Goal: Information Seeking & Learning: Check status

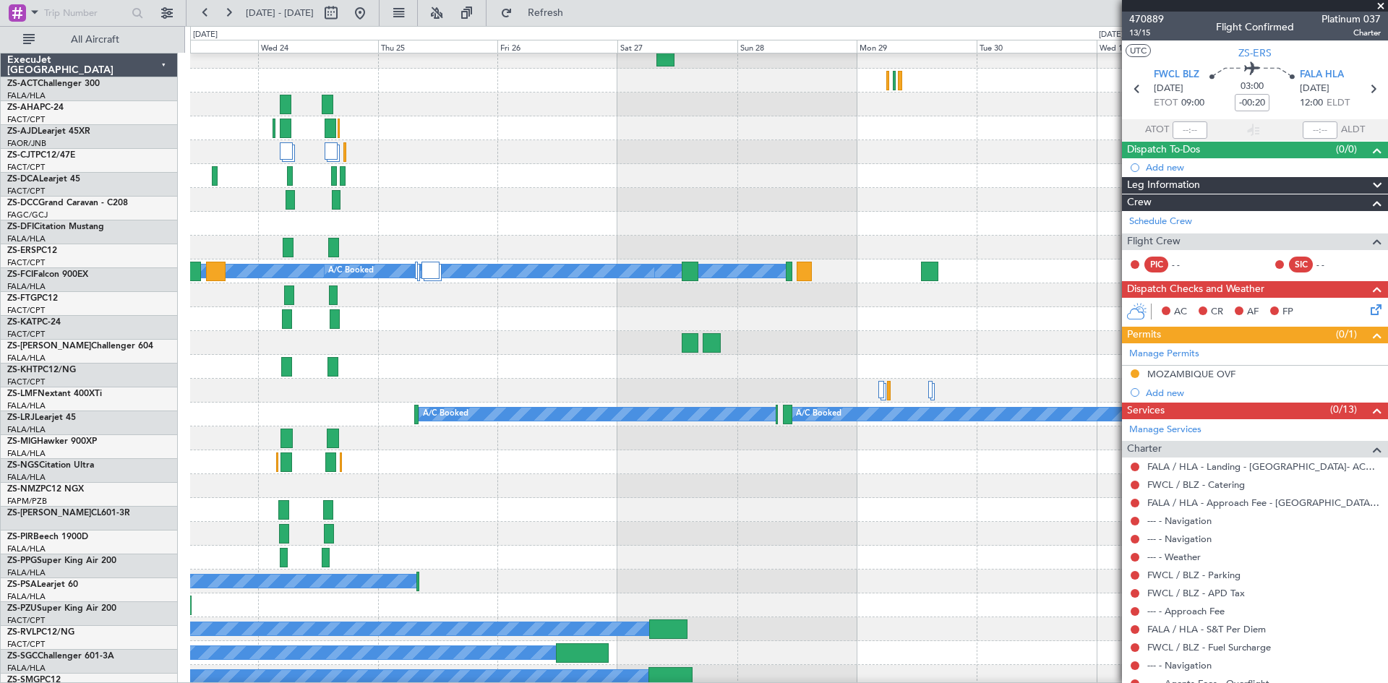
scroll to position [1177, 0]
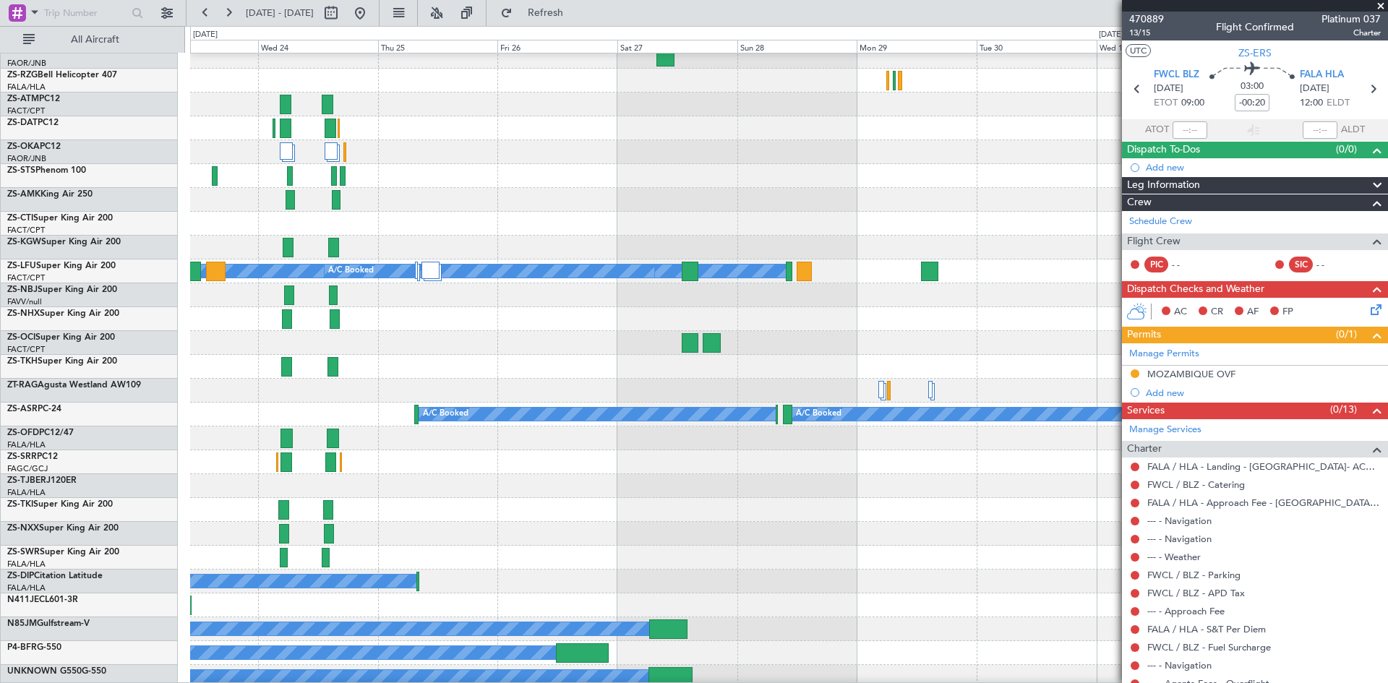
click at [1383, 5] on span at bounding box center [1380, 6] width 14 height 13
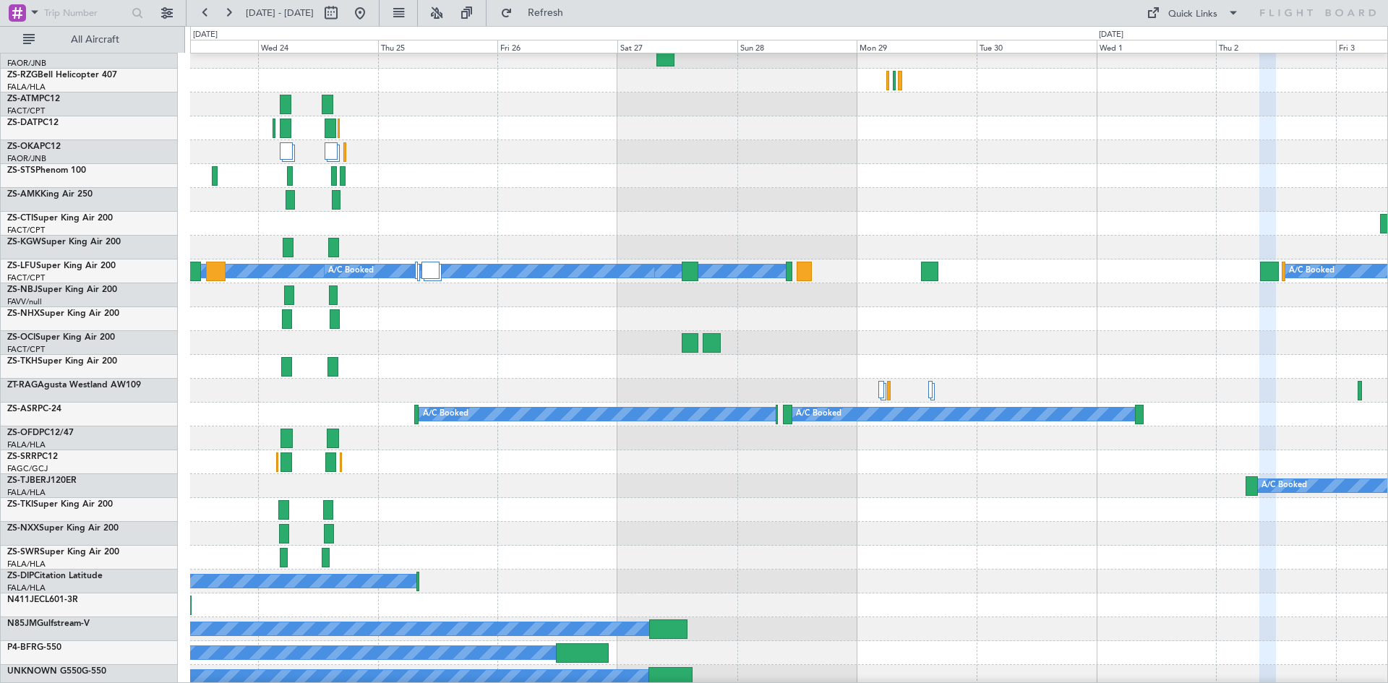
type input "0"
click at [230, 12] on button at bounding box center [228, 12] width 23 height 23
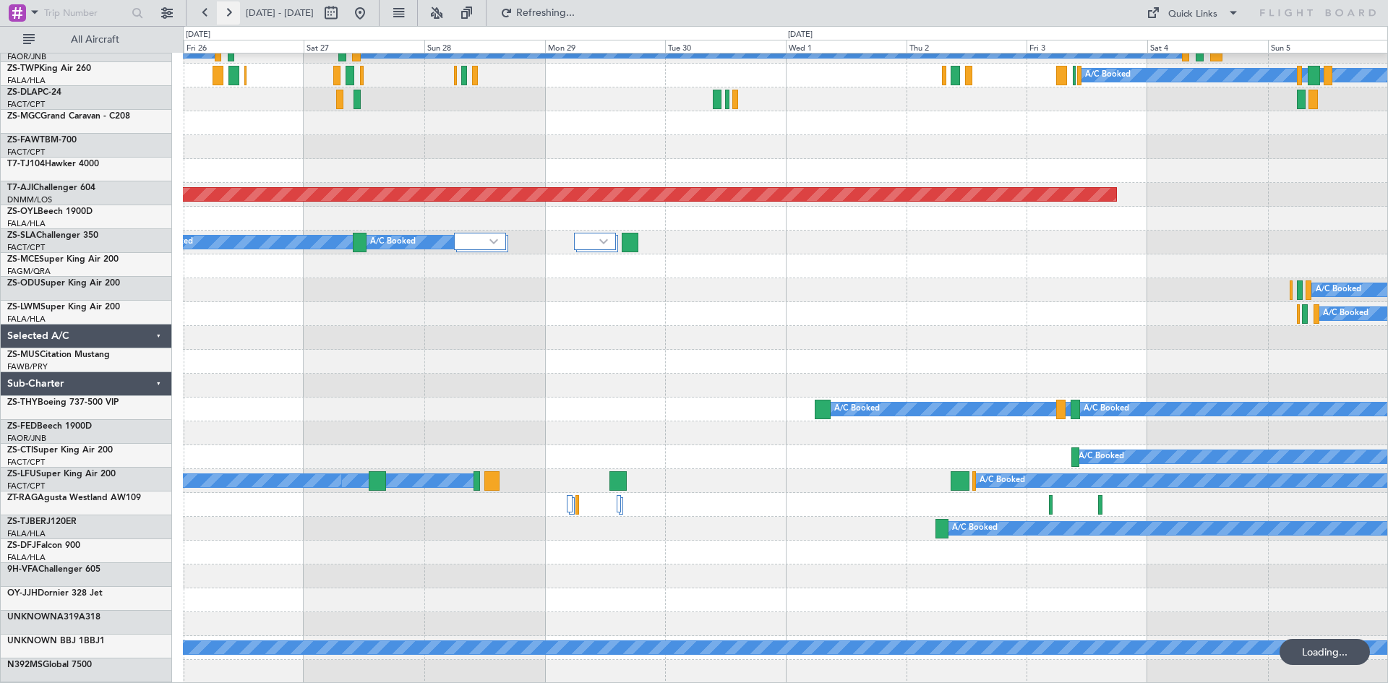
scroll to position [801, 0]
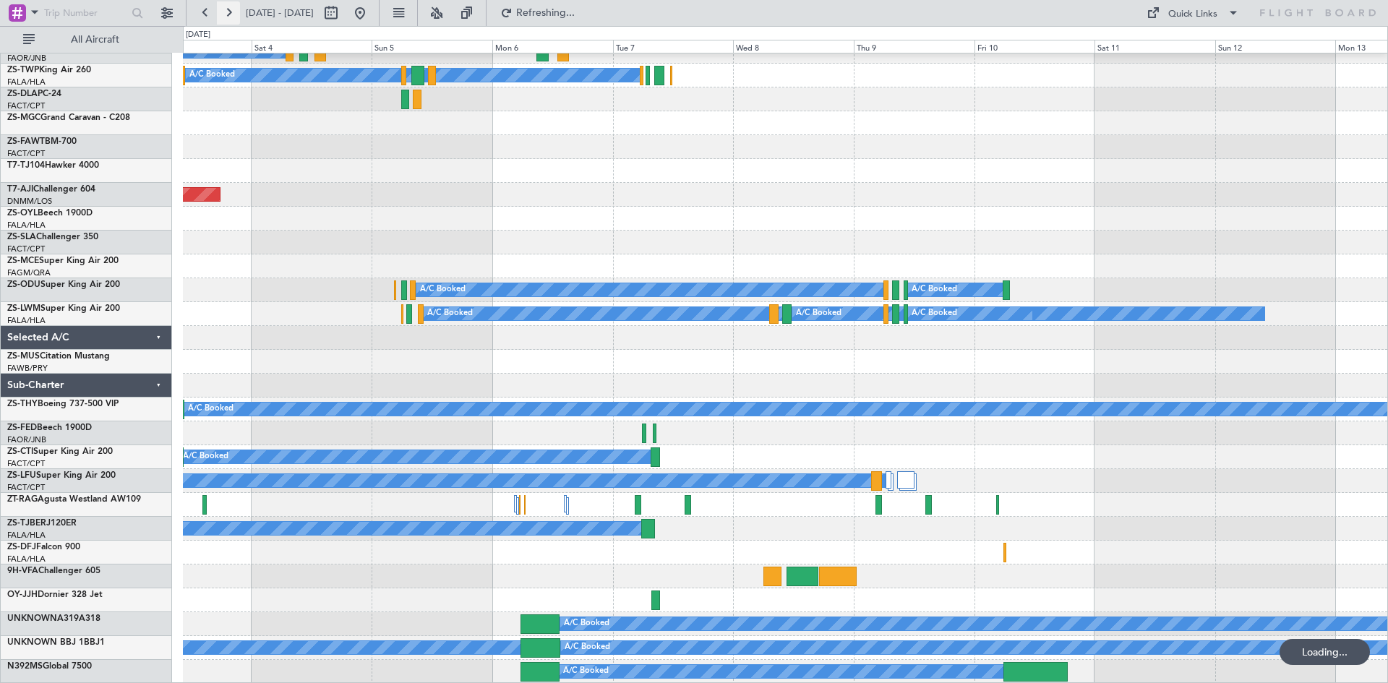
click at [225, 12] on button at bounding box center [228, 12] width 23 height 23
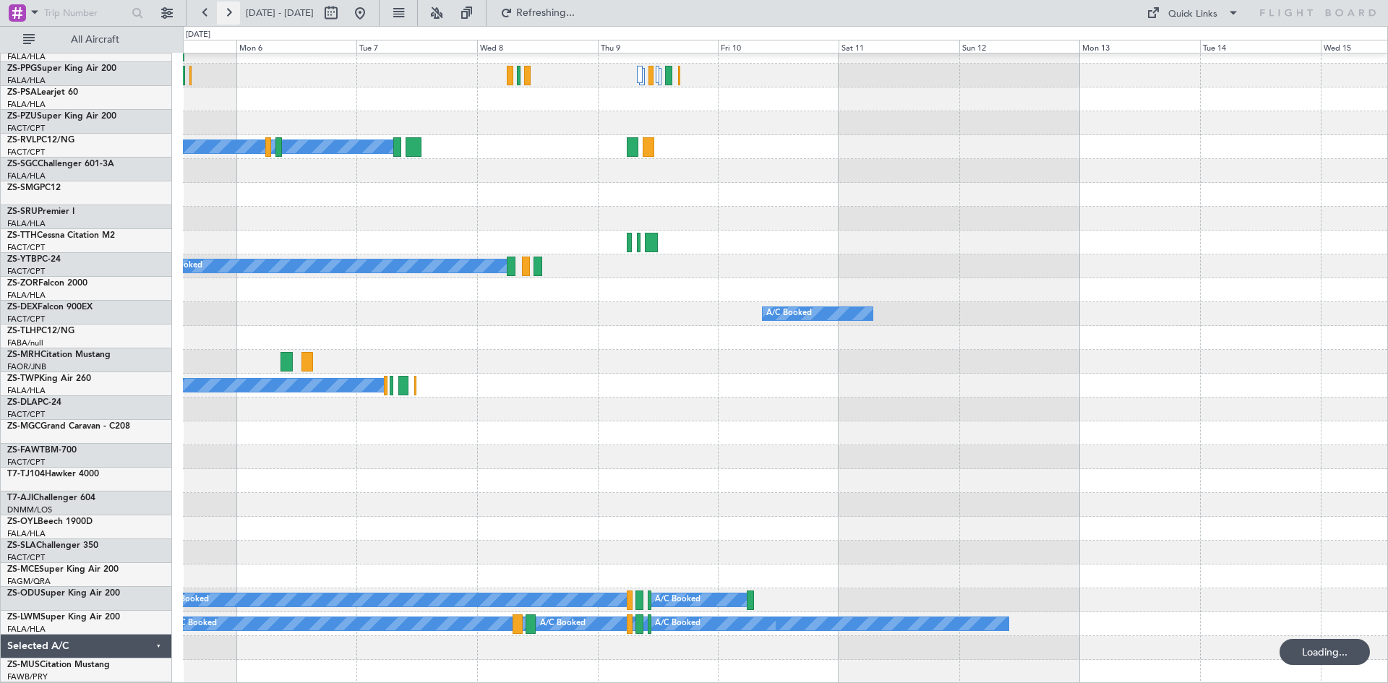
scroll to position [491, 0]
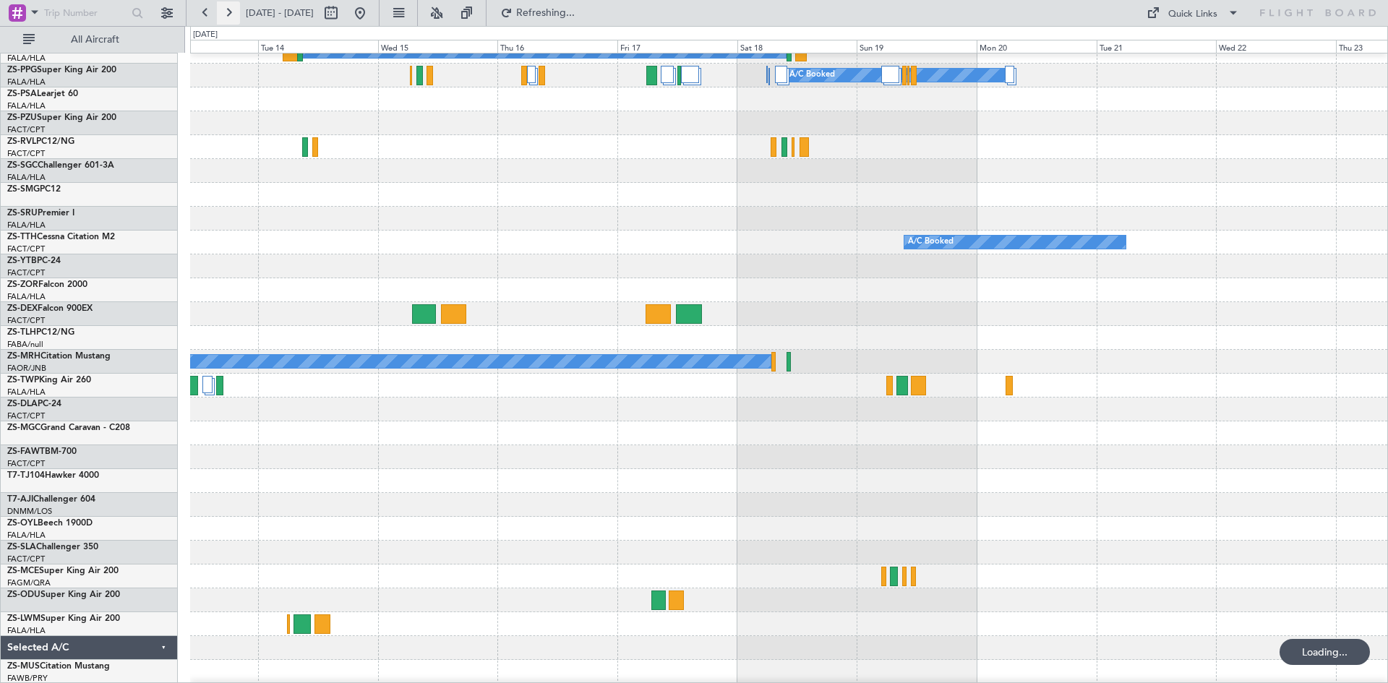
click at [226, 14] on button at bounding box center [228, 12] width 23 height 23
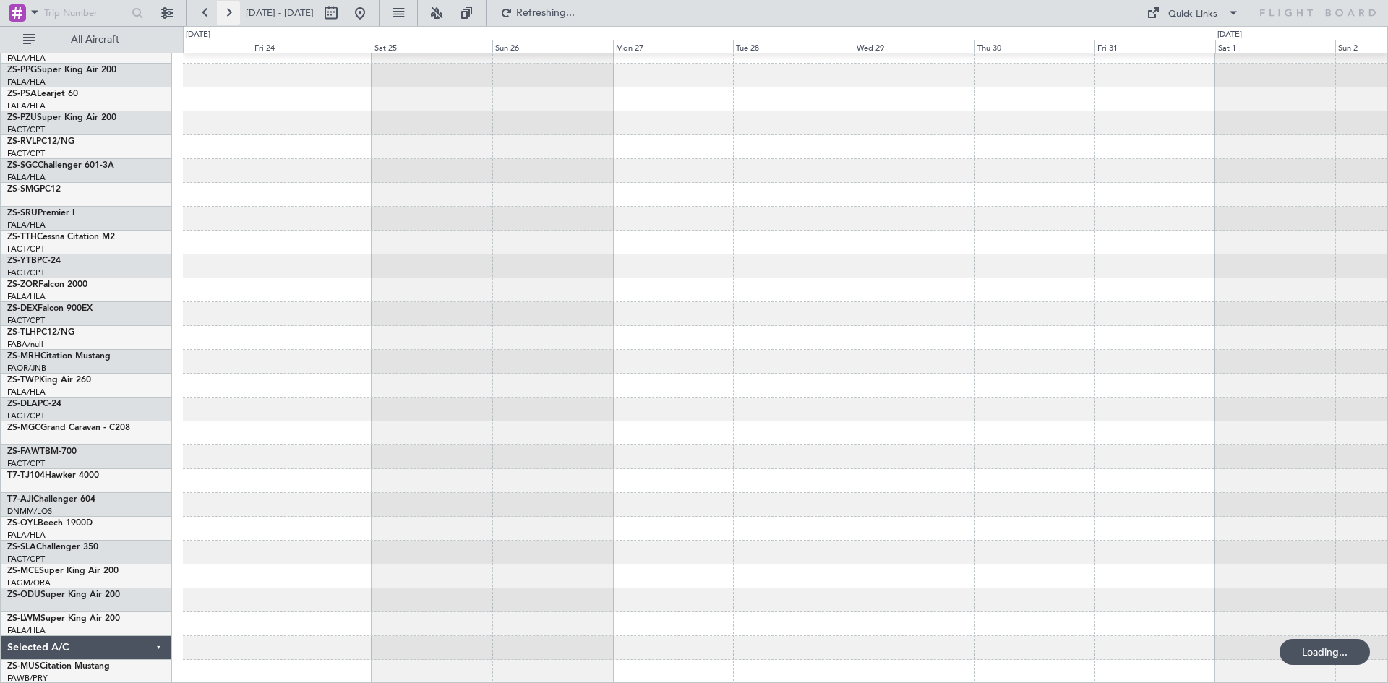
click at [226, 14] on button at bounding box center [228, 12] width 23 height 23
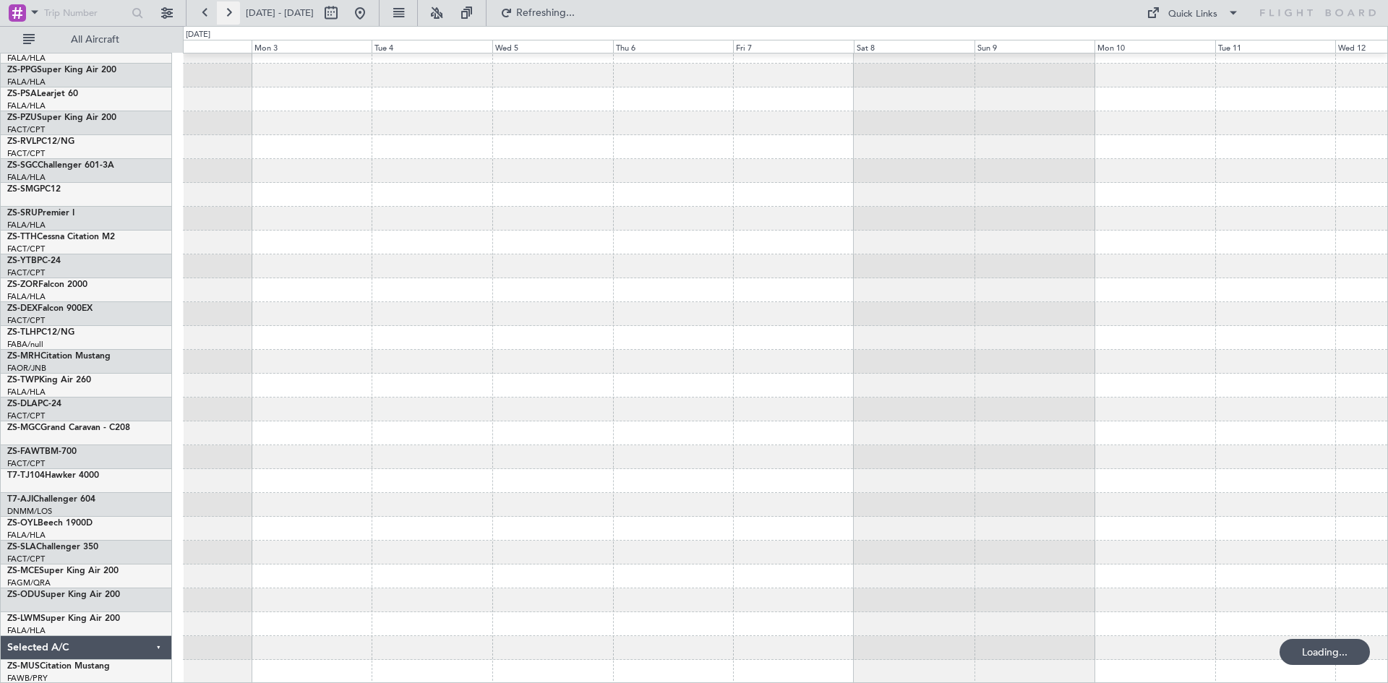
click at [227, 14] on button at bounding box center [228, 12] width 23 height 23
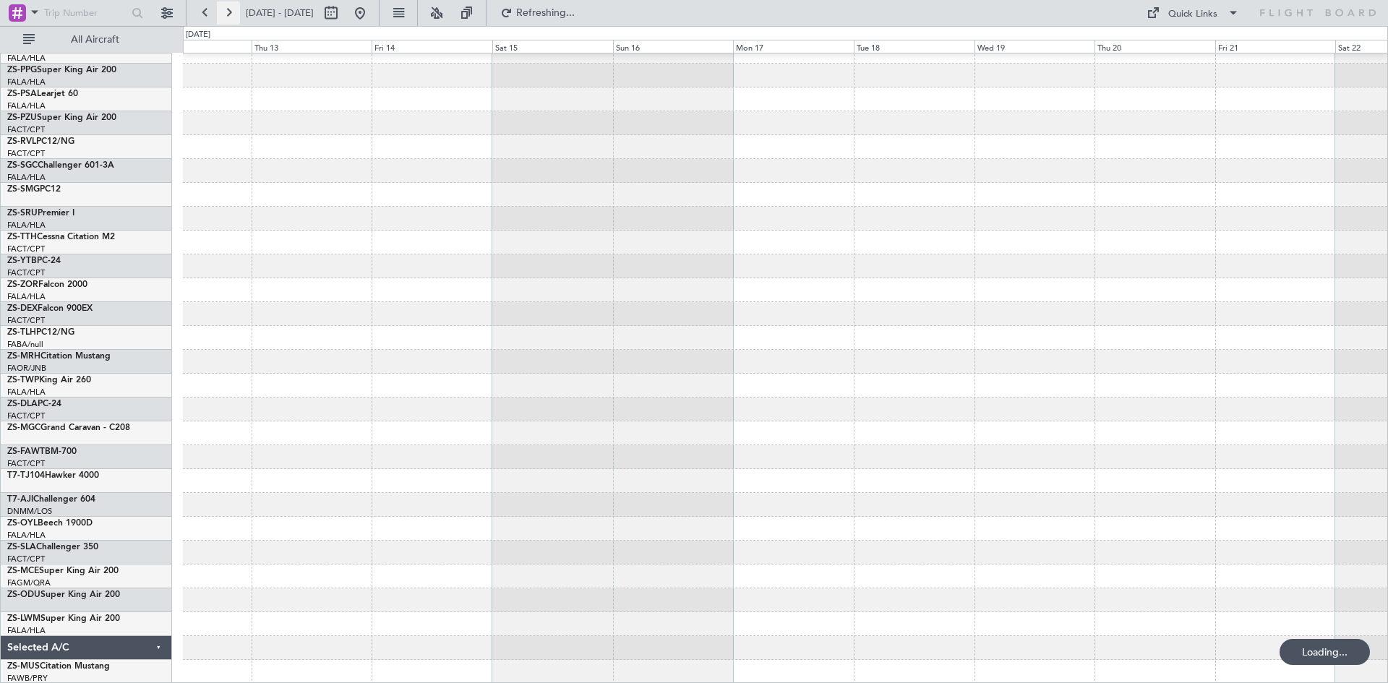
click at [227, 14] on button at bounding box center [228, 12] width 23 height 23
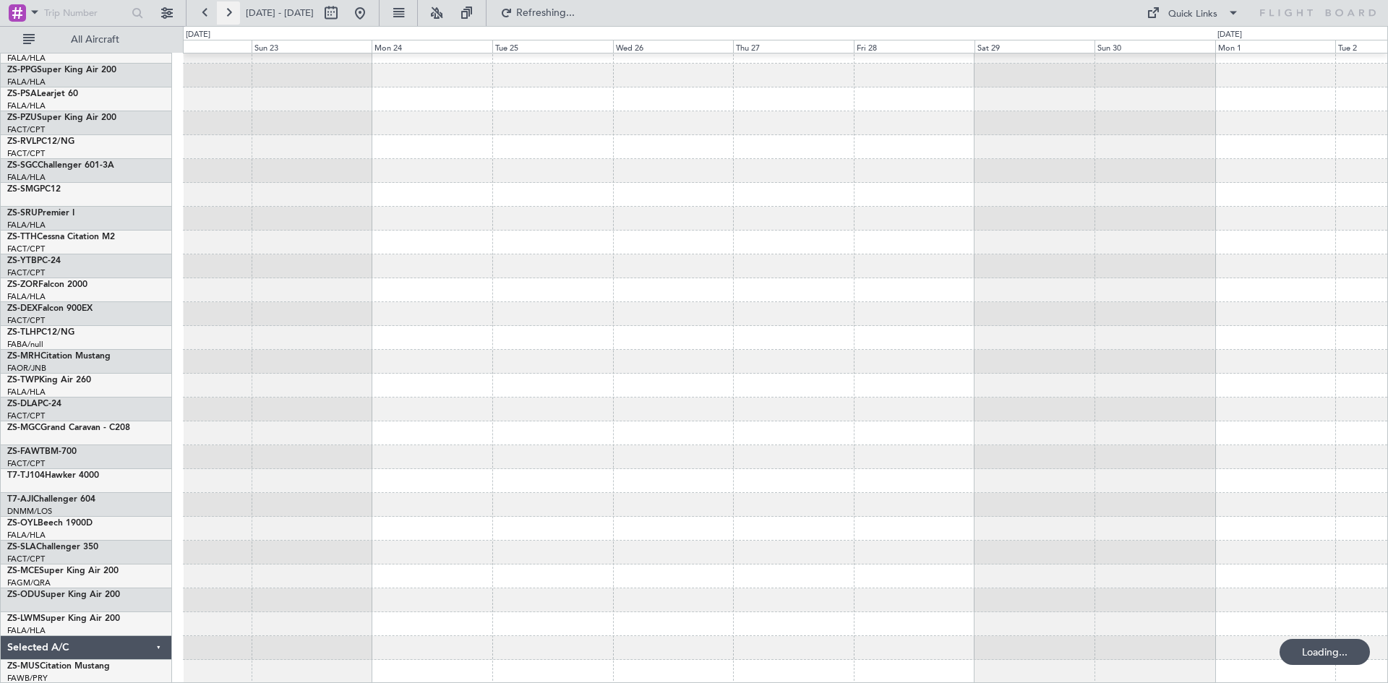
click at [227, 14] on button at bounding box center [228, 12] width 23 height 23
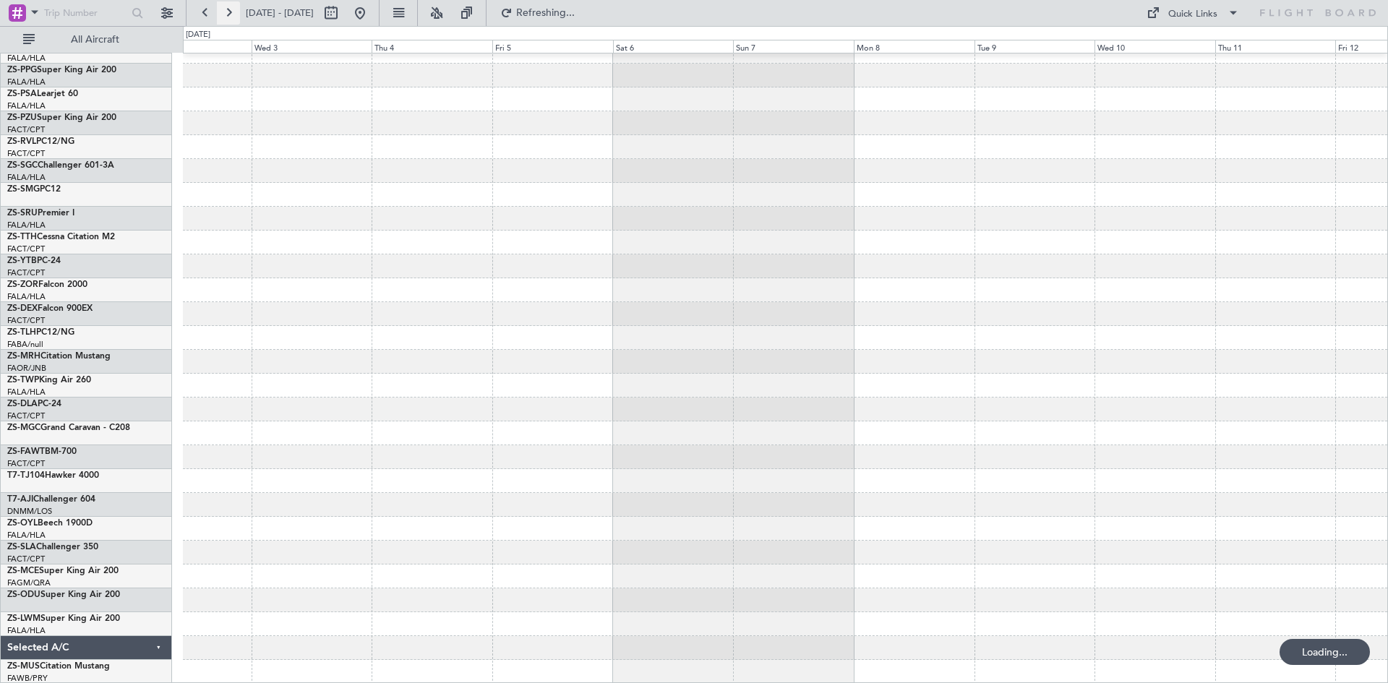
click at [227, 14] on button at bounding box center [228, 12] width 23 height 23
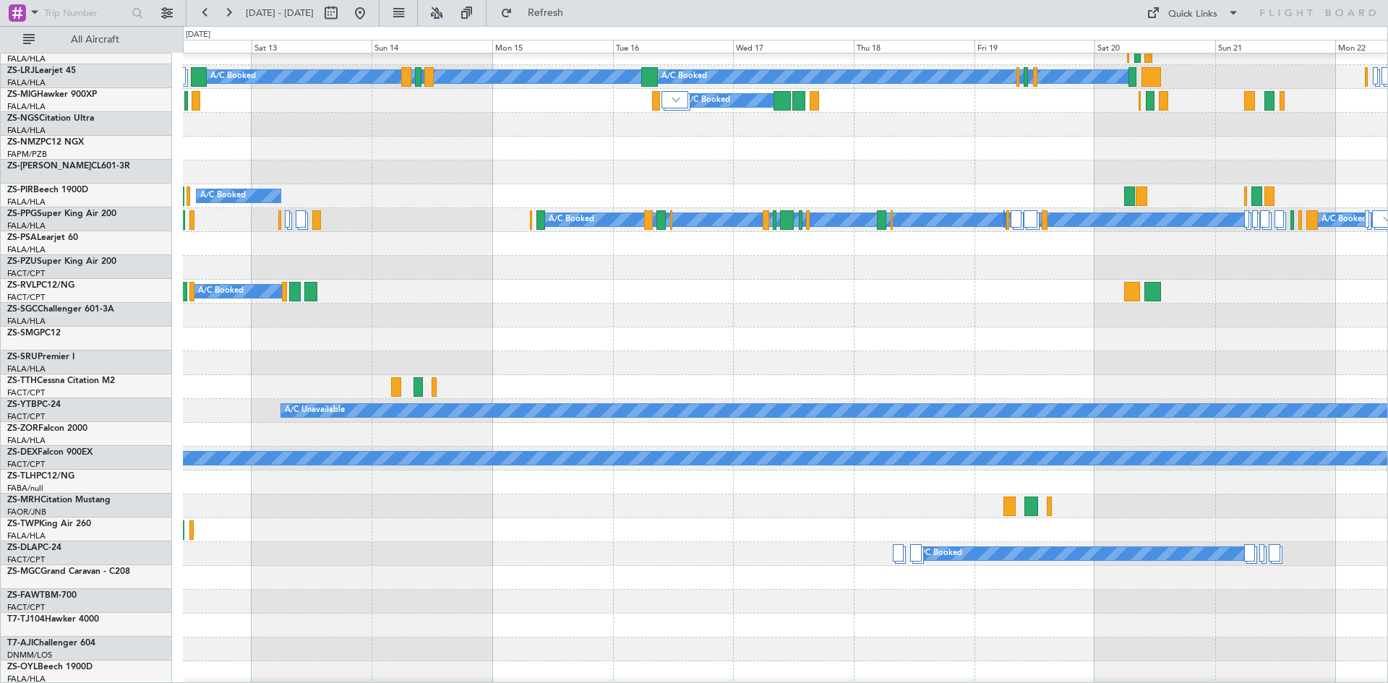
scroll to position [346, 0]
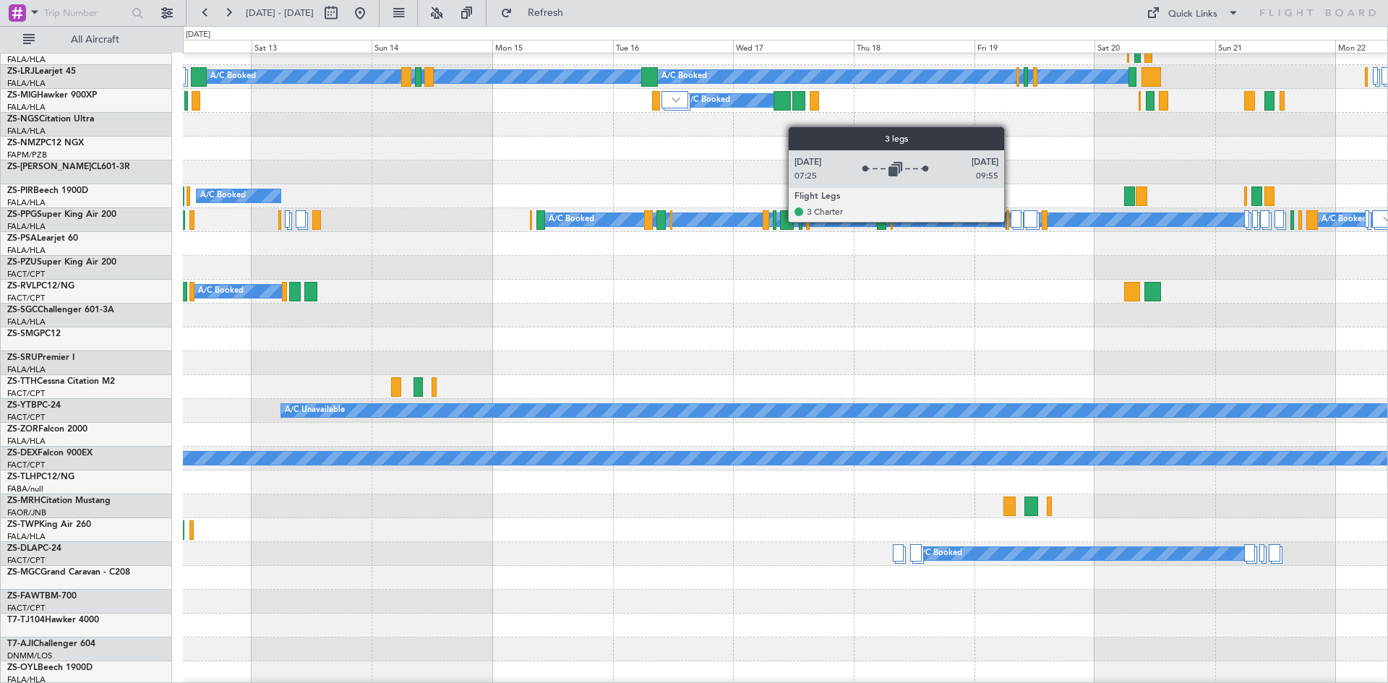
click at [1011, 221] on div at bounding box center [1016, 218] width 11 height 17
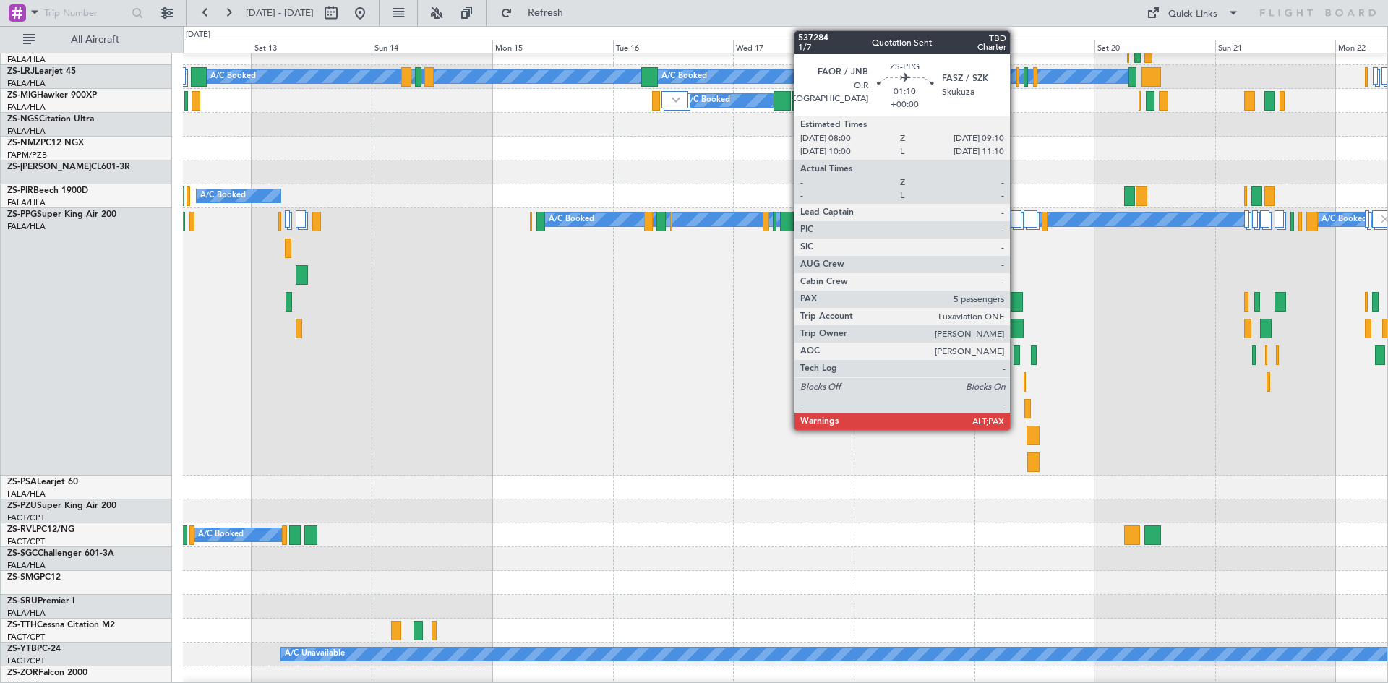
click at [1016, 358] on div at bounding box center [1016, 356] width 7 height 20
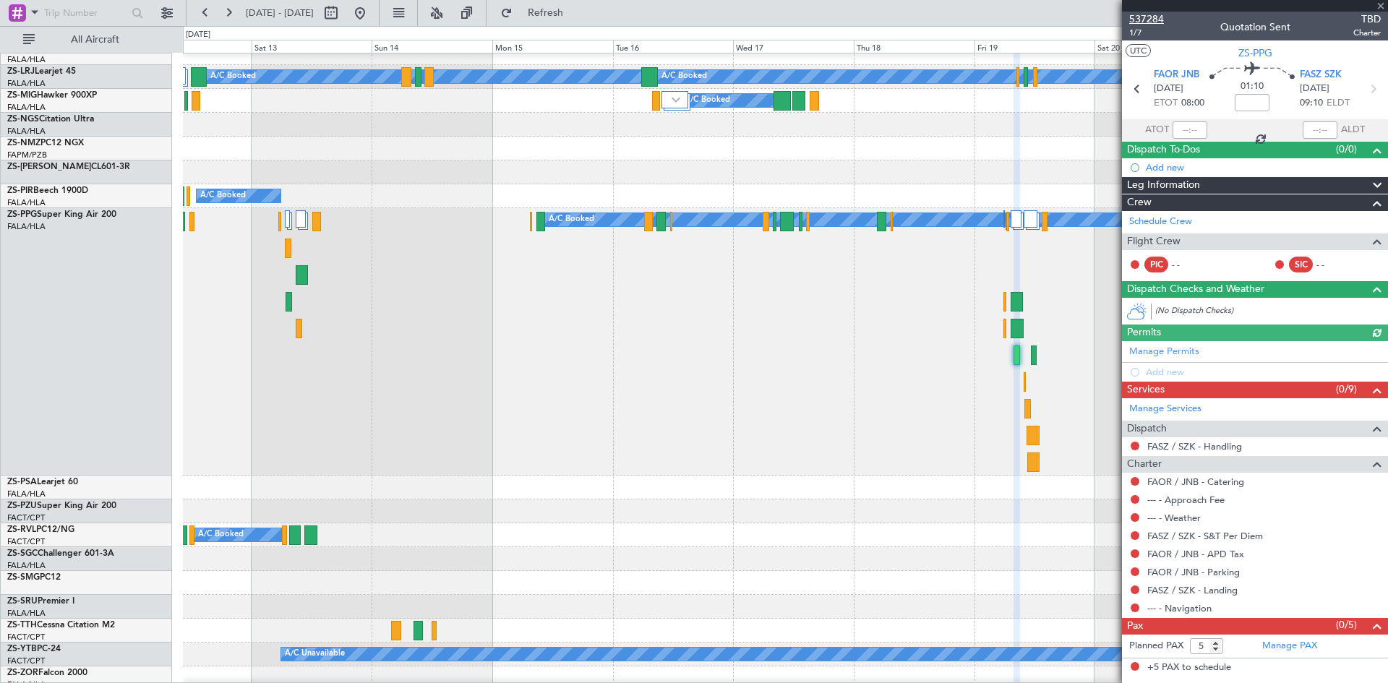
click at [1135, 19] on span "537284" at bounding box center [1146, 19] width 35 height 15
click at [1376, 4] on span at bounding box center [1380, 6] width 14 height 13
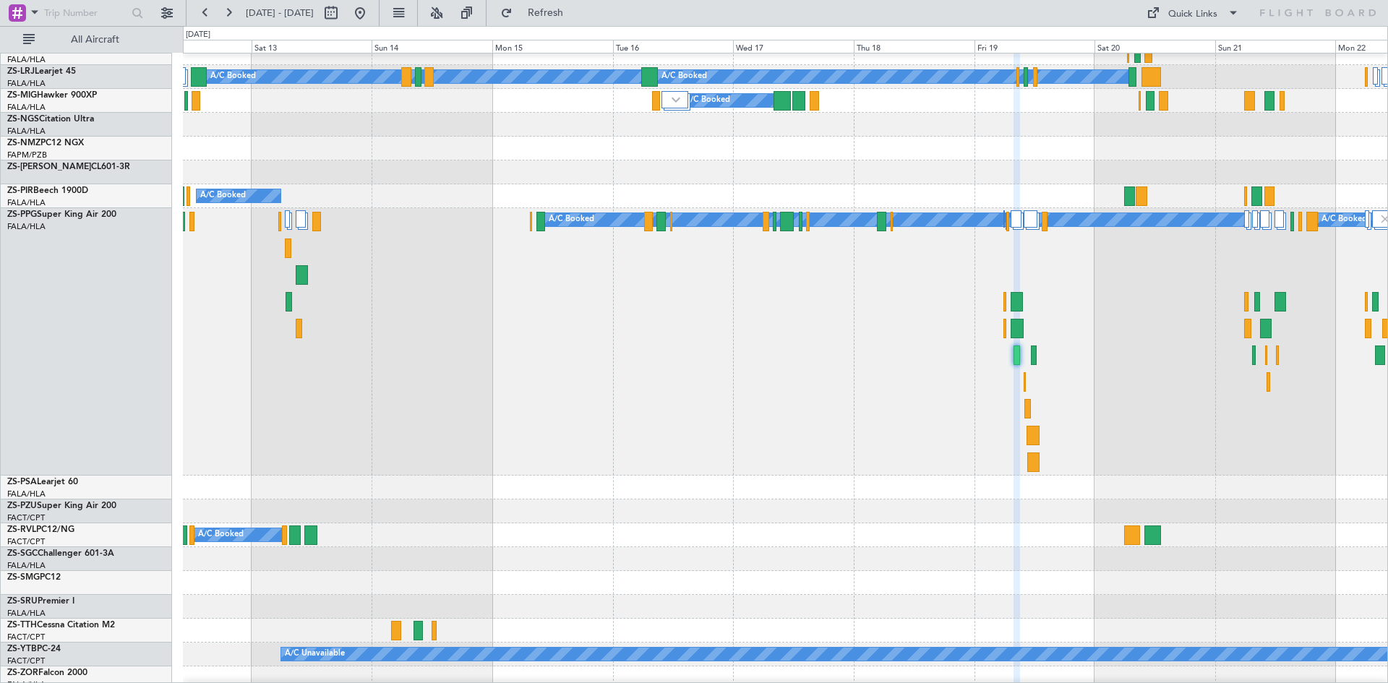
type input "0"
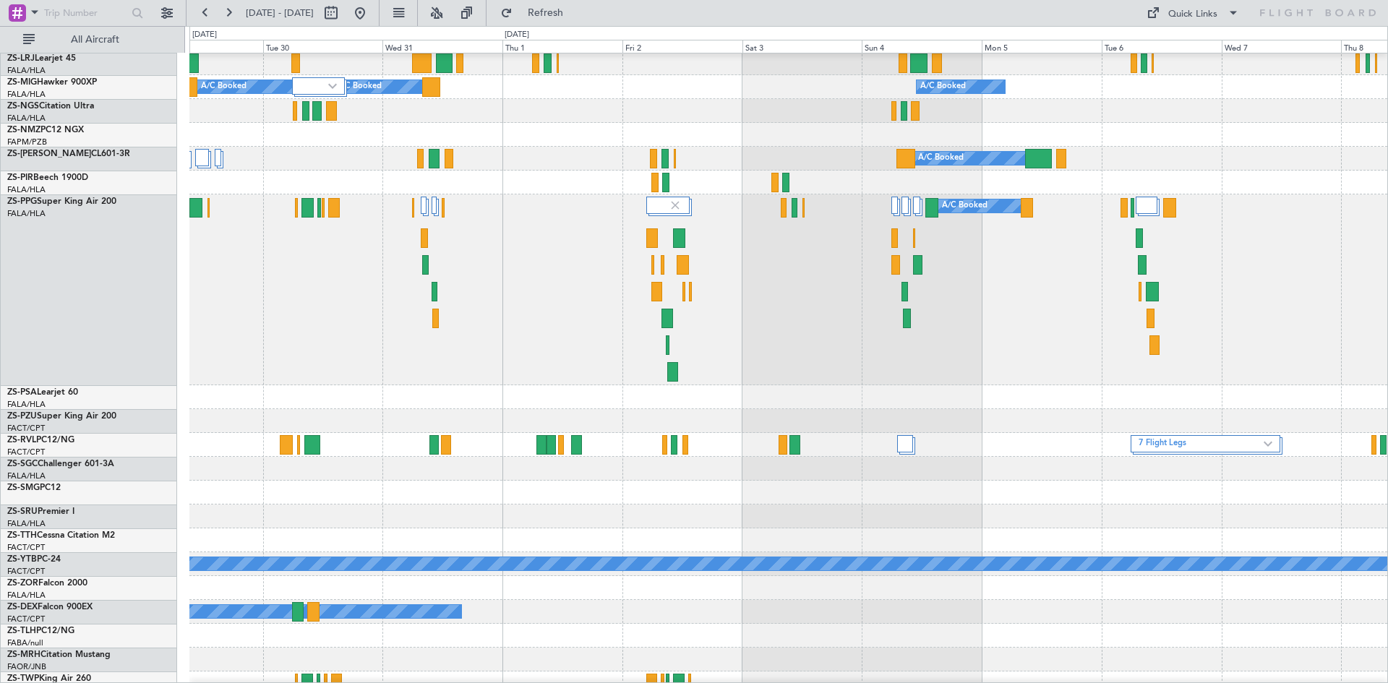
scroll to position [353, 0]
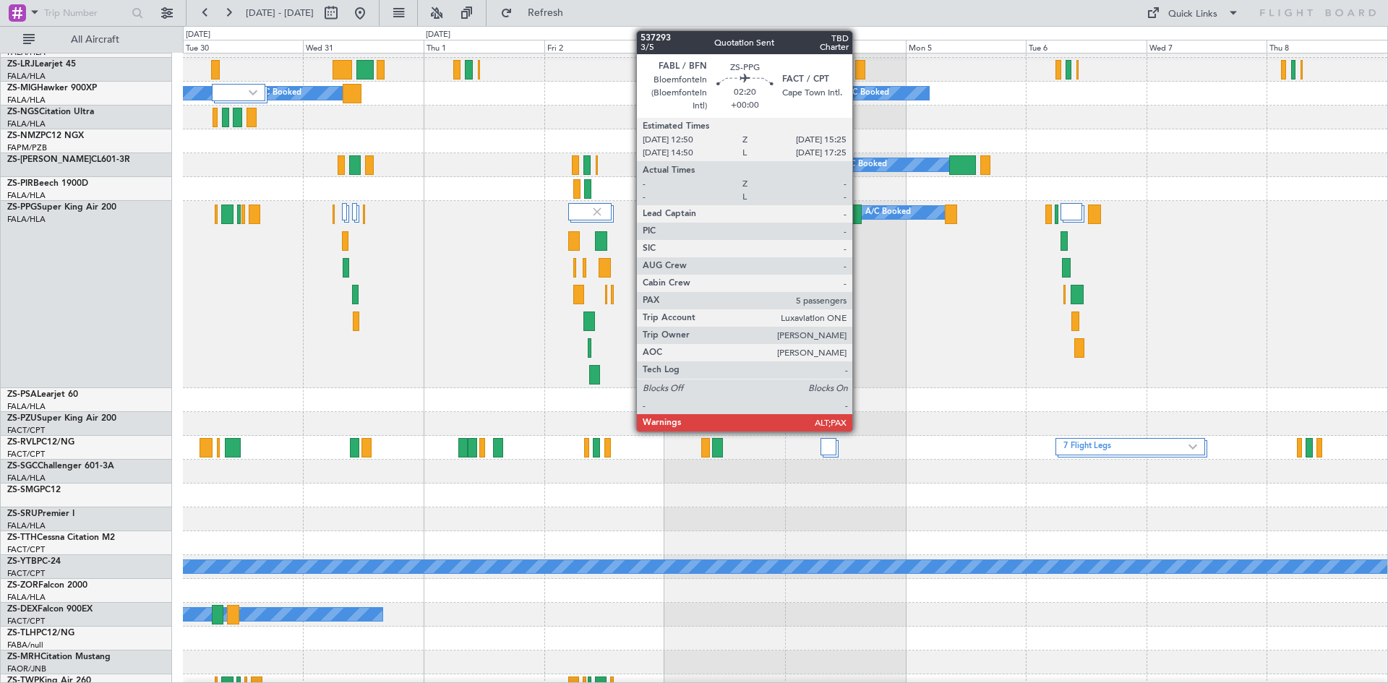
click at [859, 218] on div at bounding box center [855, 215] width 13 height 20
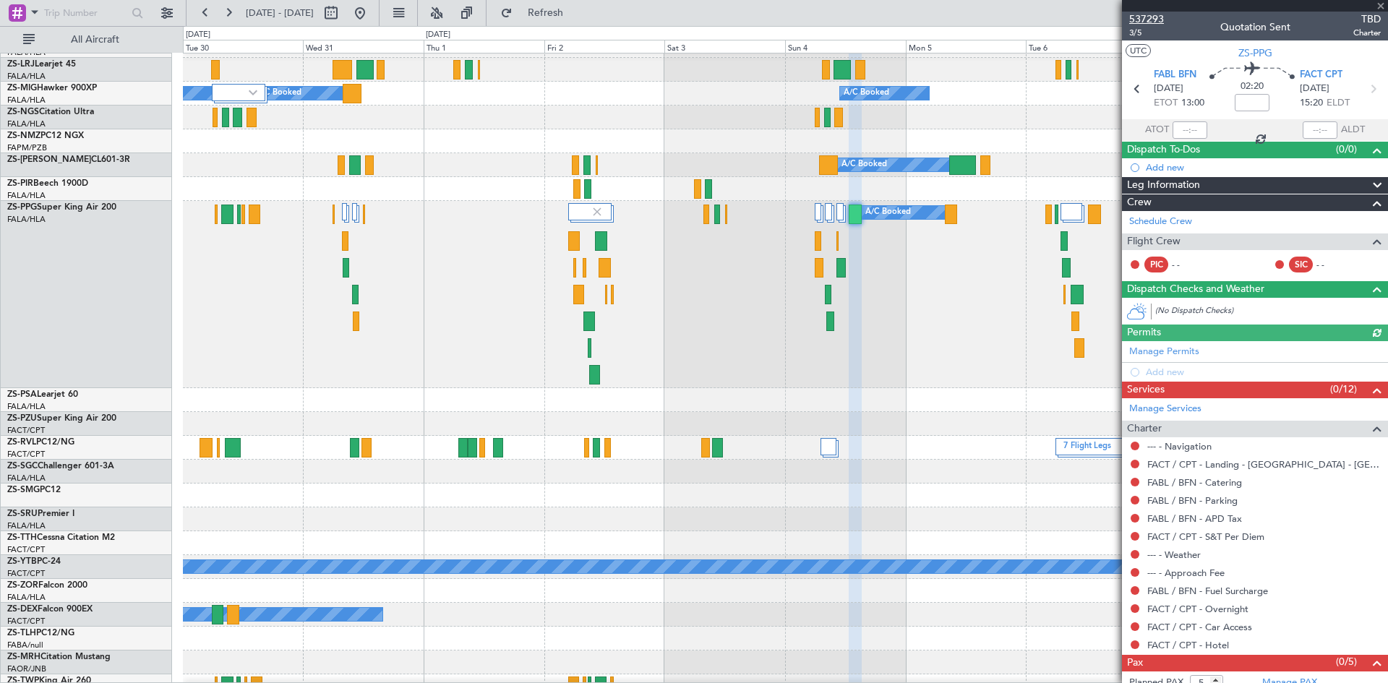
click at [1142, 19] on span "537293" at bounding box center [1146, 19] width 35 height 15
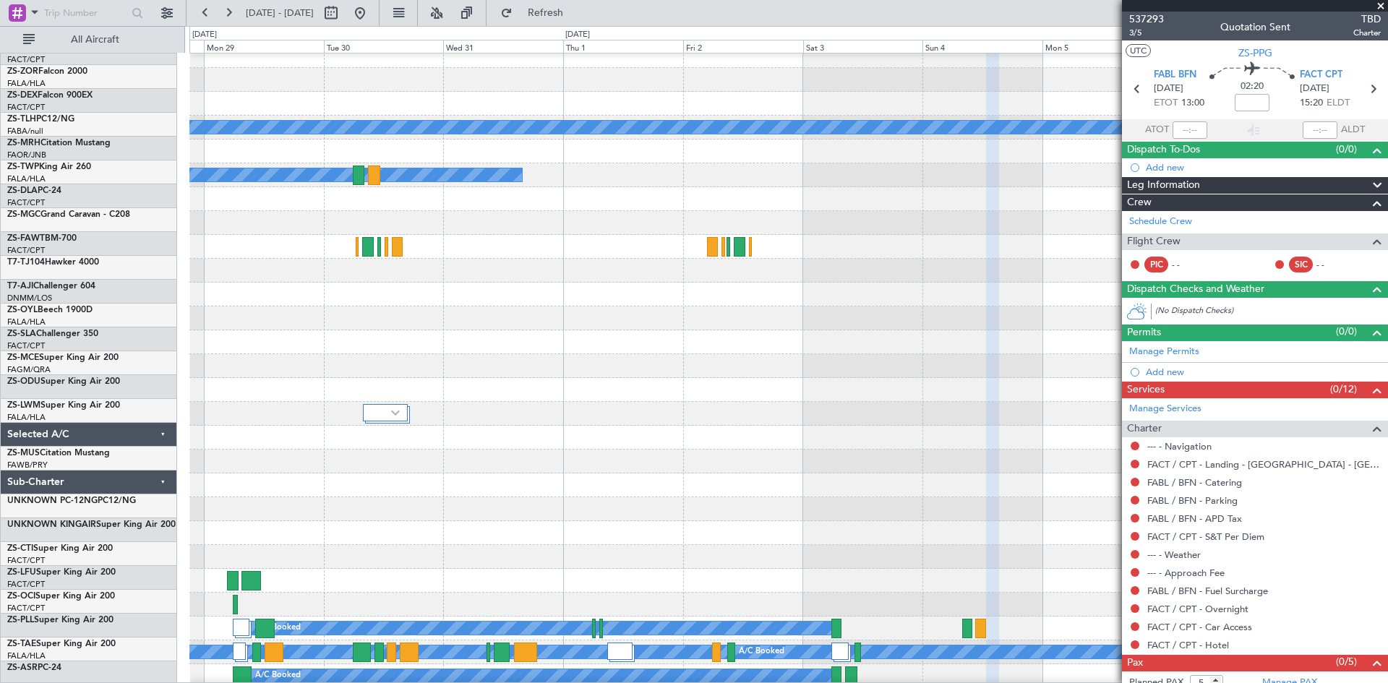
scroll to position [921, 0]
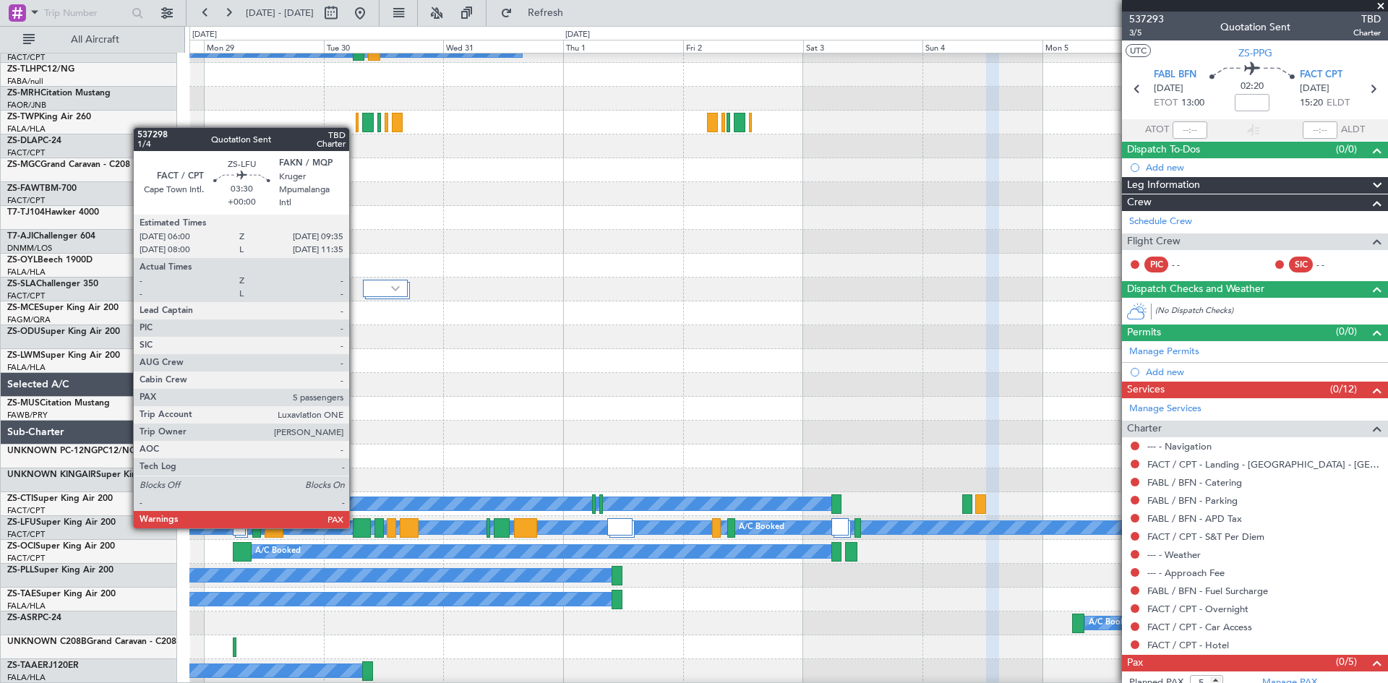
click at [356, 527] on div at bounding box center [362, 528] width 18 height 20
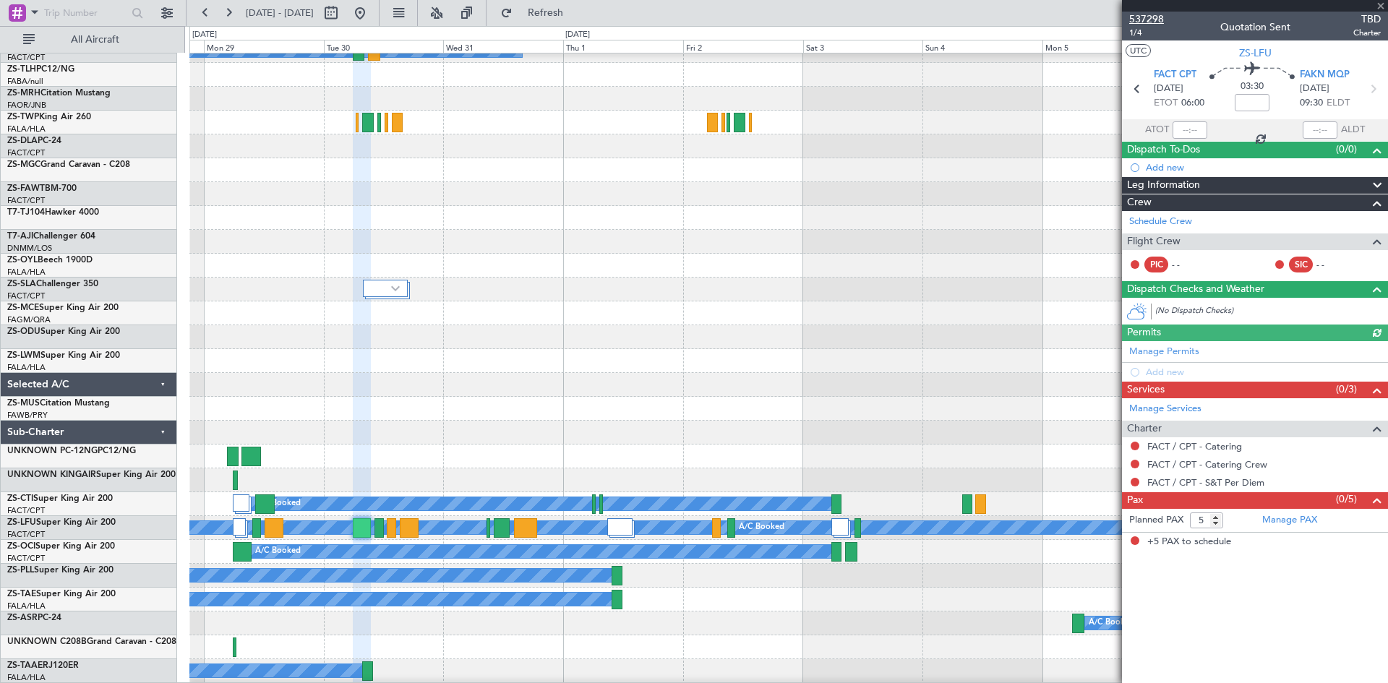
click at [1151, 19] on span "537298" at bounding box center [1146, 19] width 35 height 15
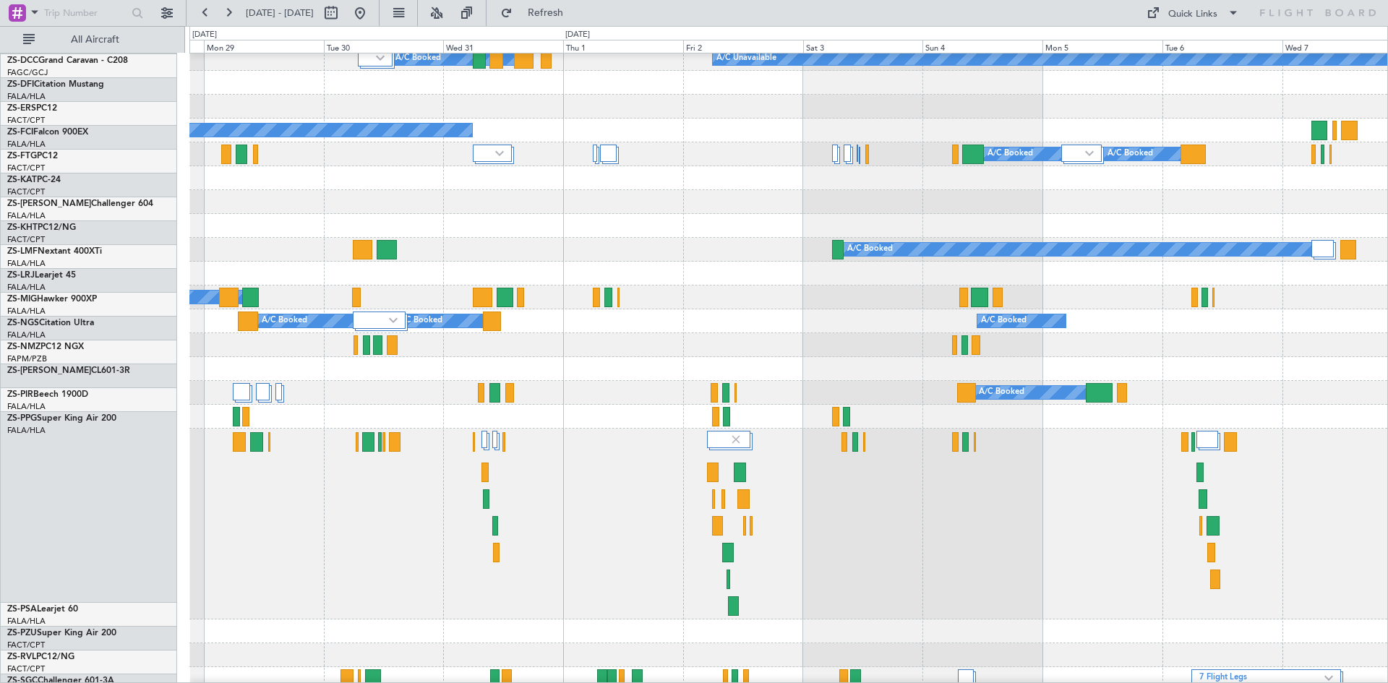
scroll to position [126, 0]
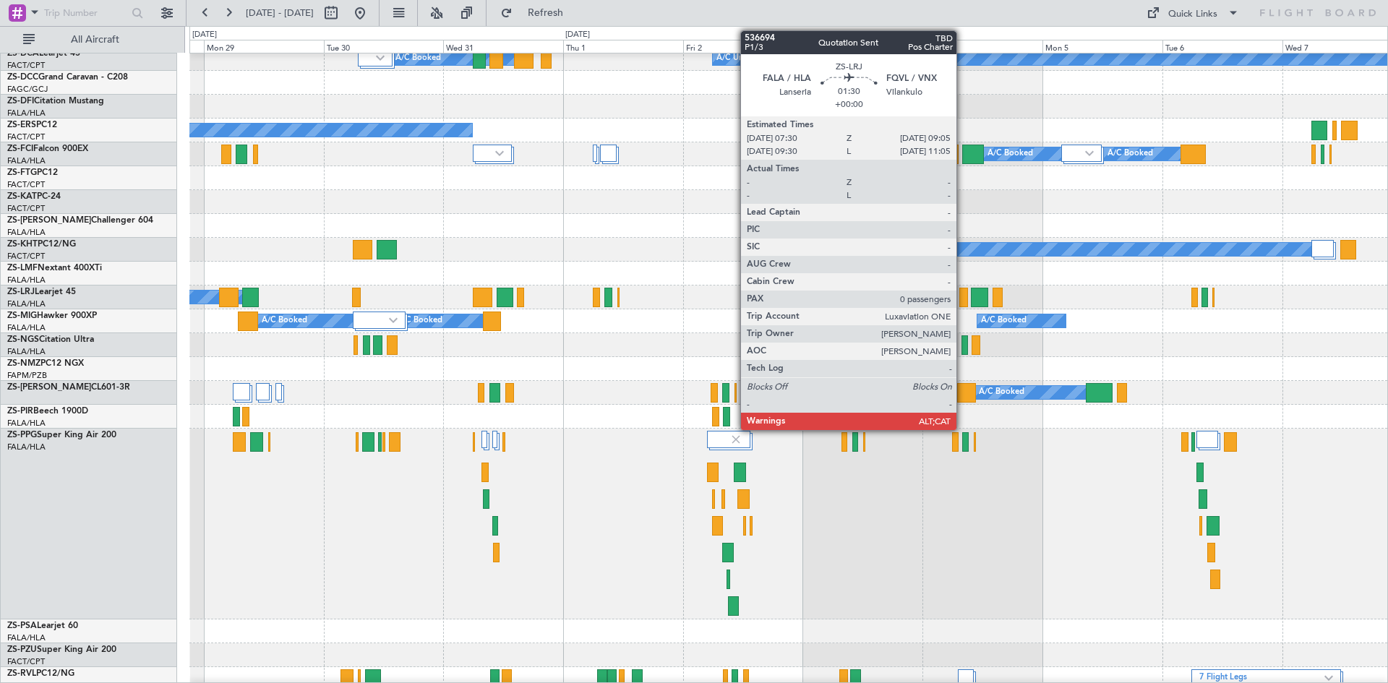
click at [963, 300] on div at bounding box center [963, 298] width 8 height 20
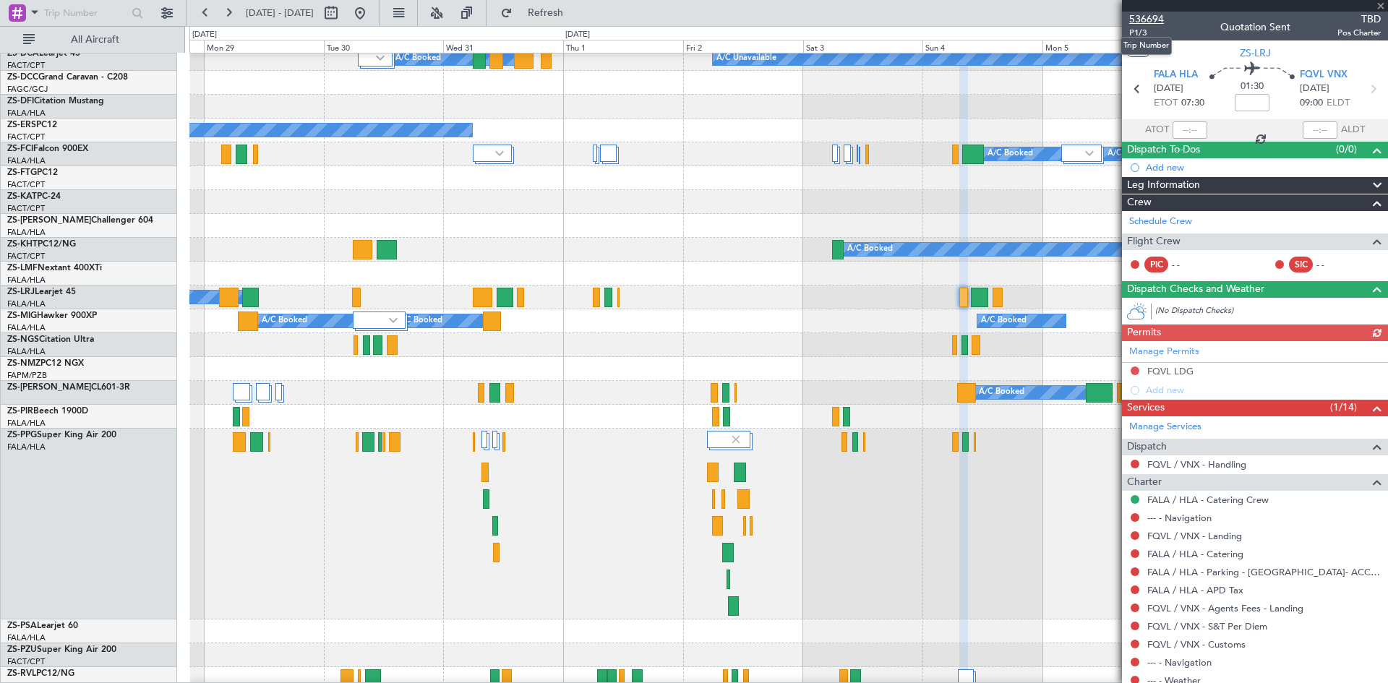
click at [1141, 22] on span "536694" at bounding box center [1146, 19] width 35 height 15
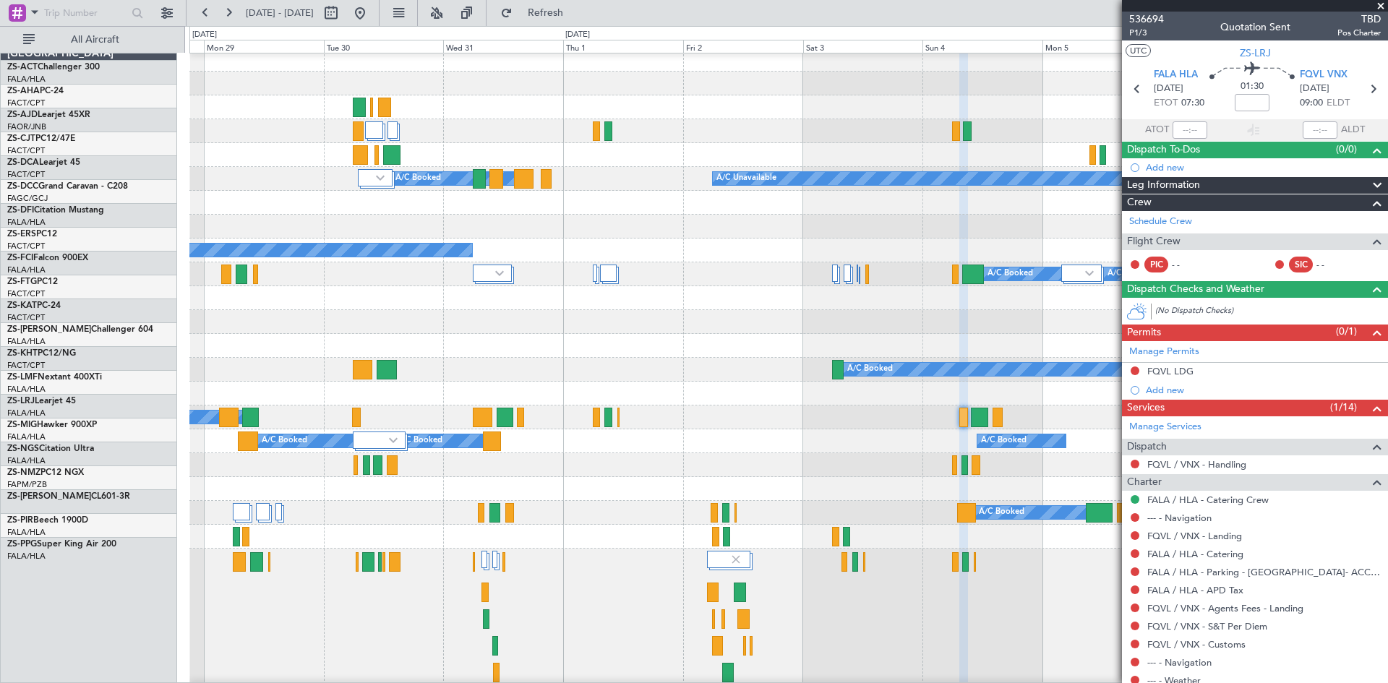
scroll to position [0, 0]
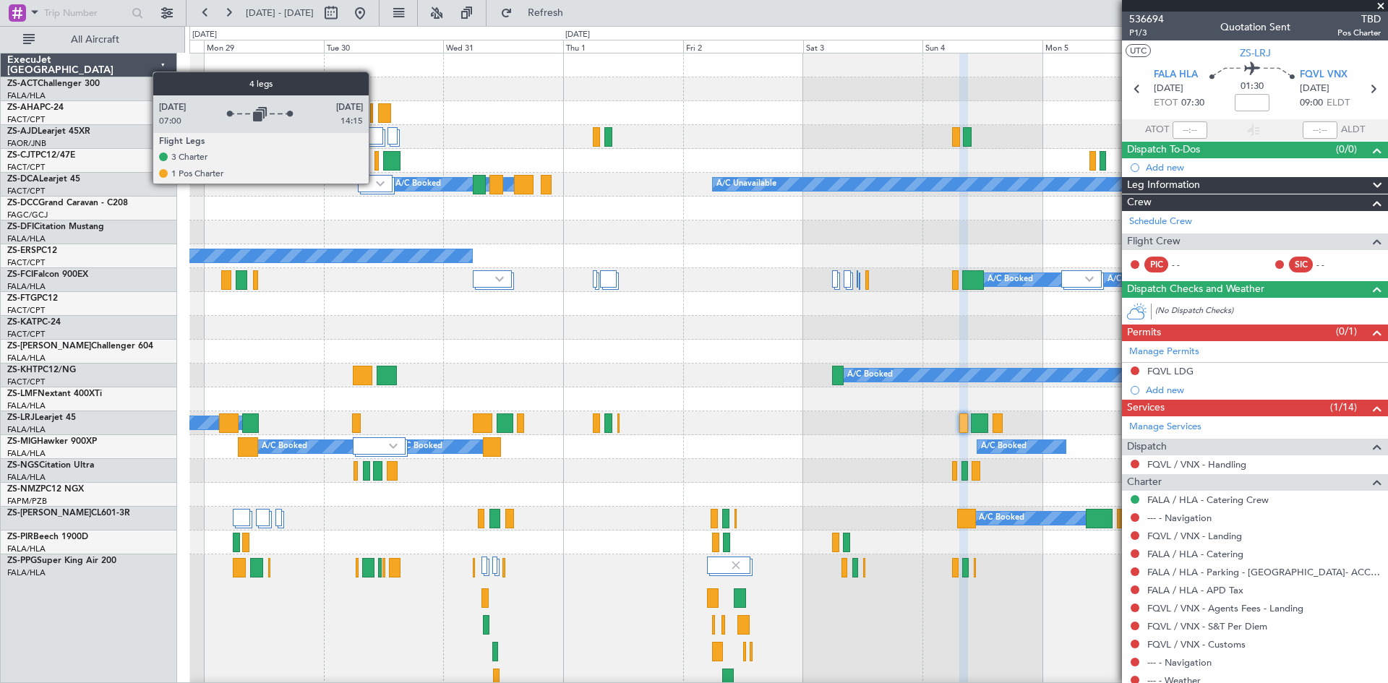
click at [379, 183] on img at bounding box center [380, 184] width 9 height 6
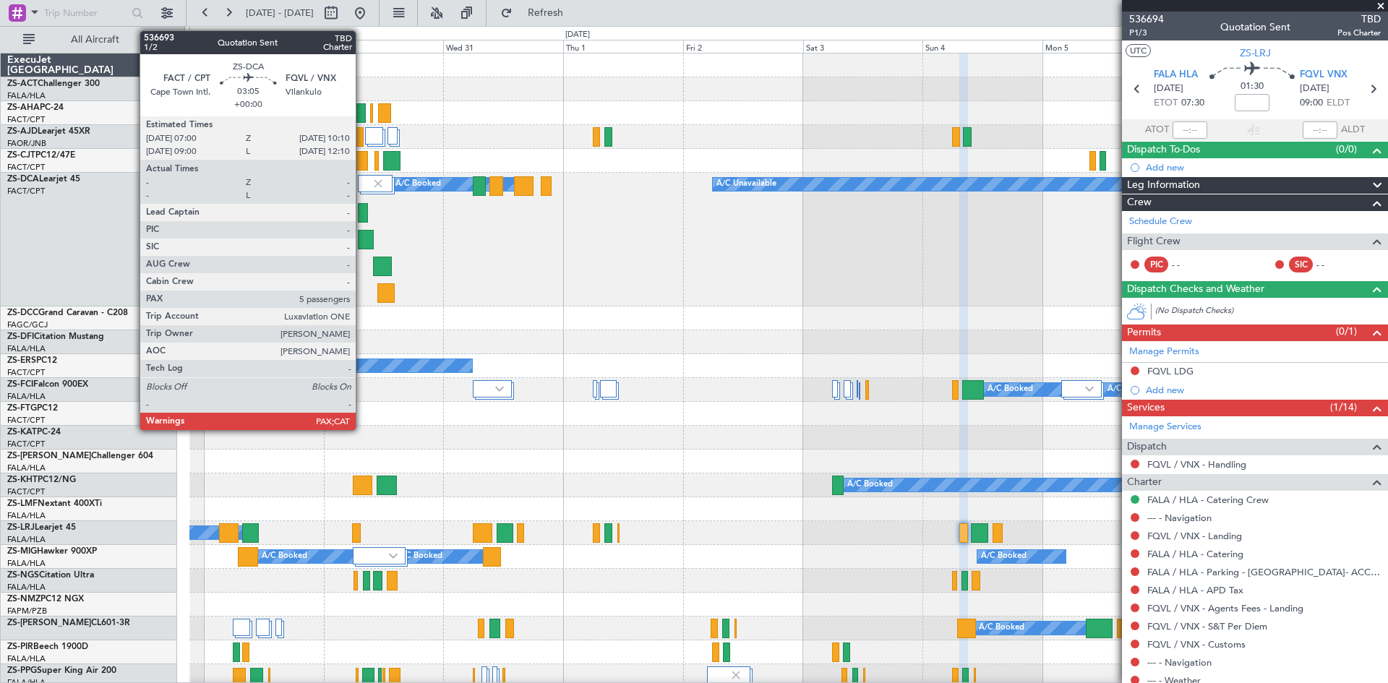
click at [362, 236] on div at bounding box center [366, 240] width 16 height 20
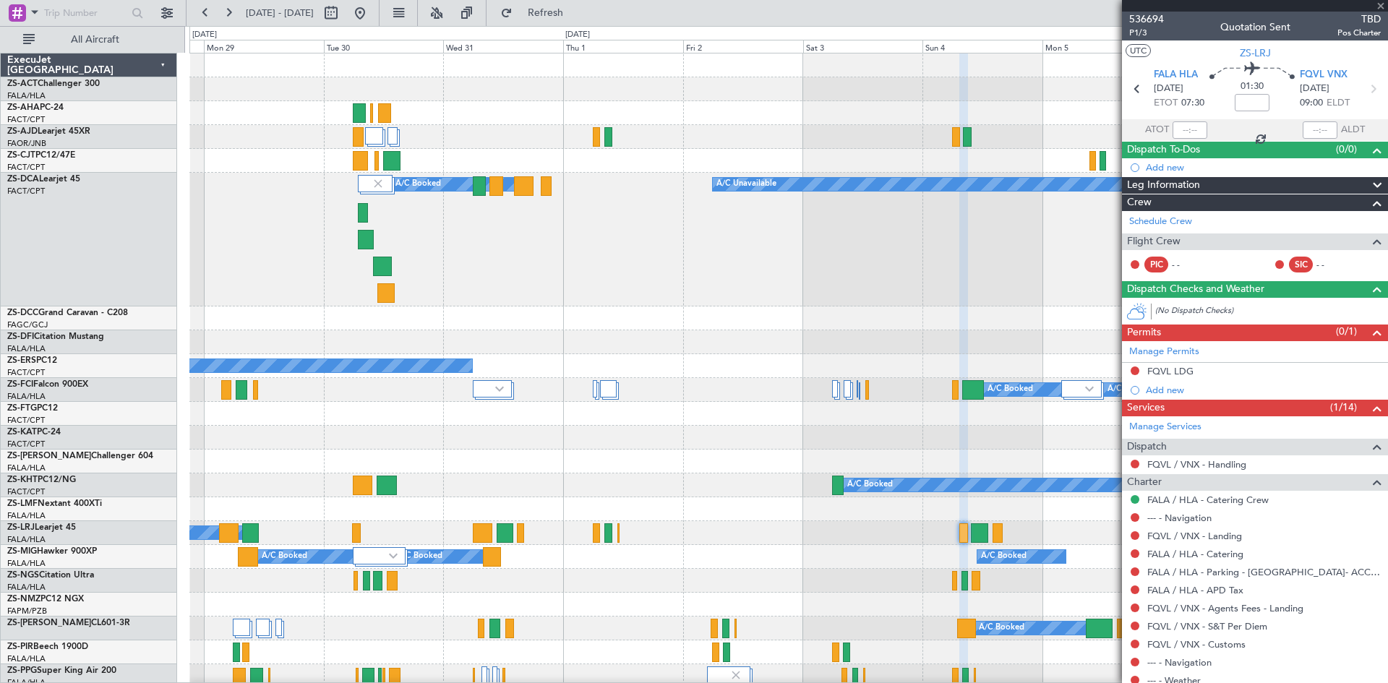
type input "5"
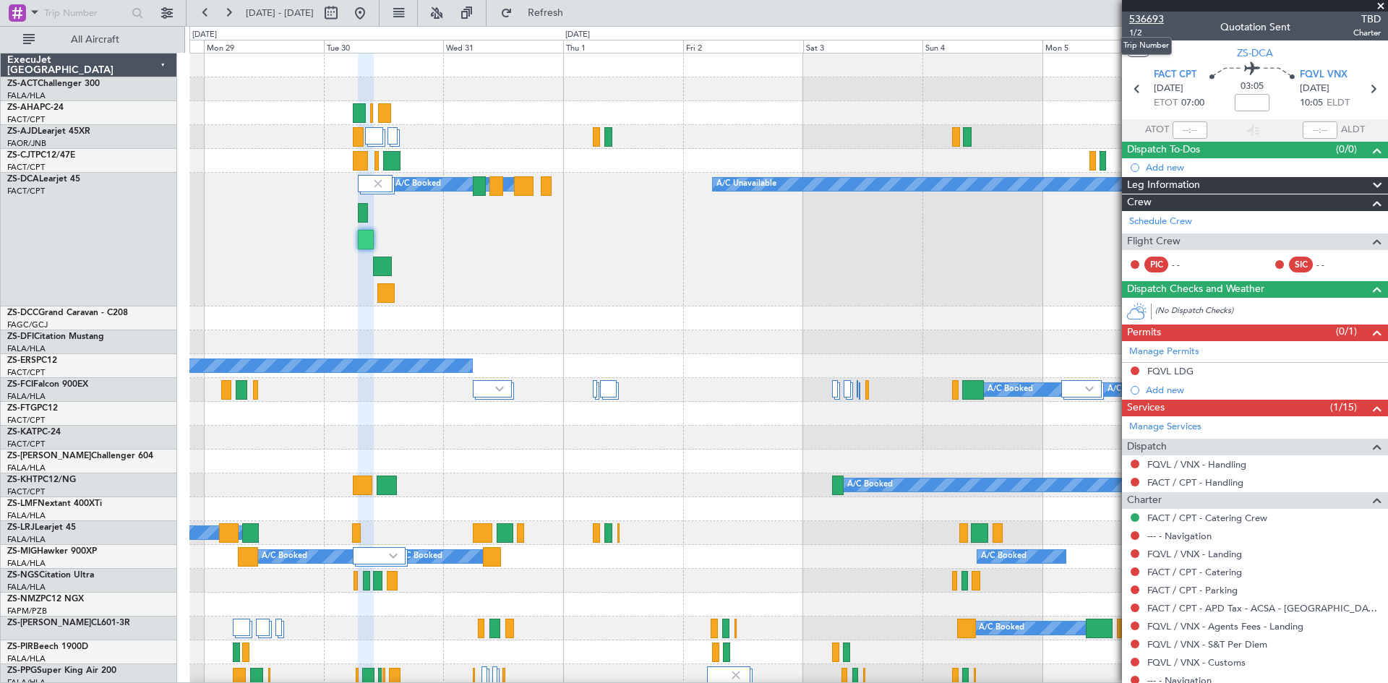
click at [1146, 17] on span "536693" at bounding box center [1146, 19] width 35 height 15
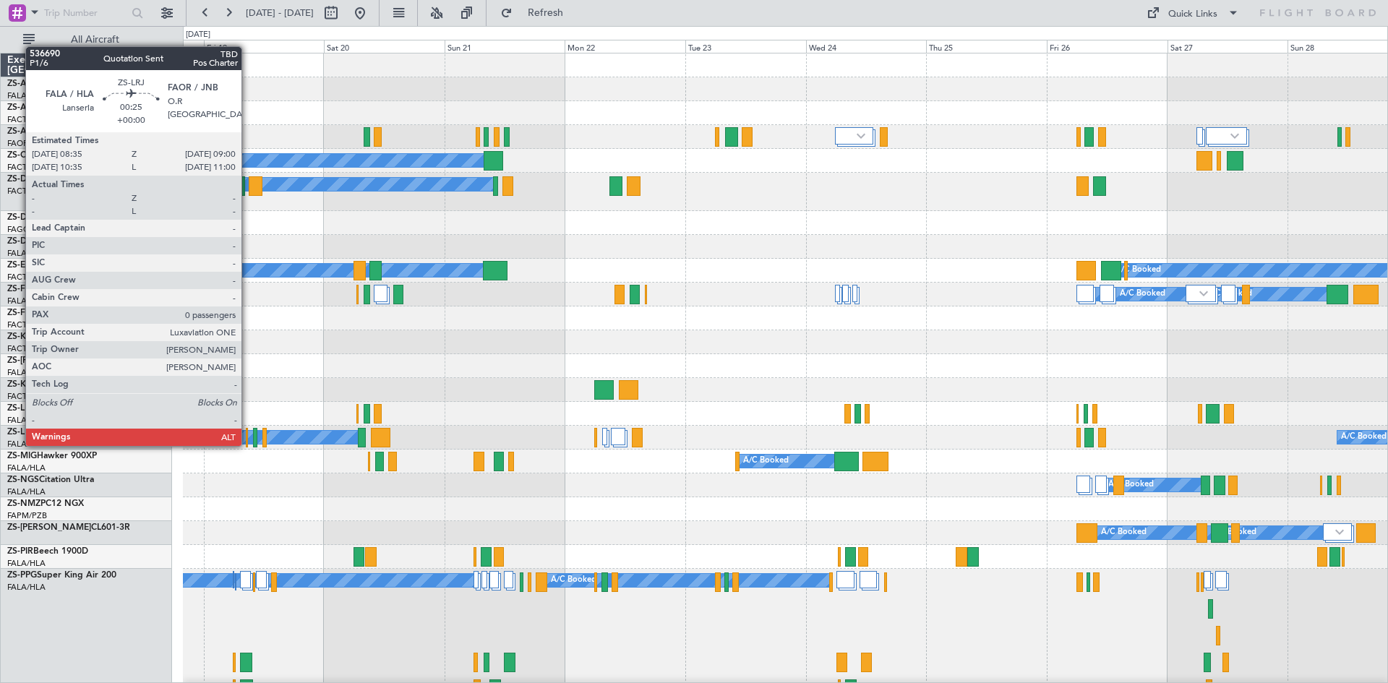
click at [248, 445] on div at bounding box center [247, 438] width 2 height 20
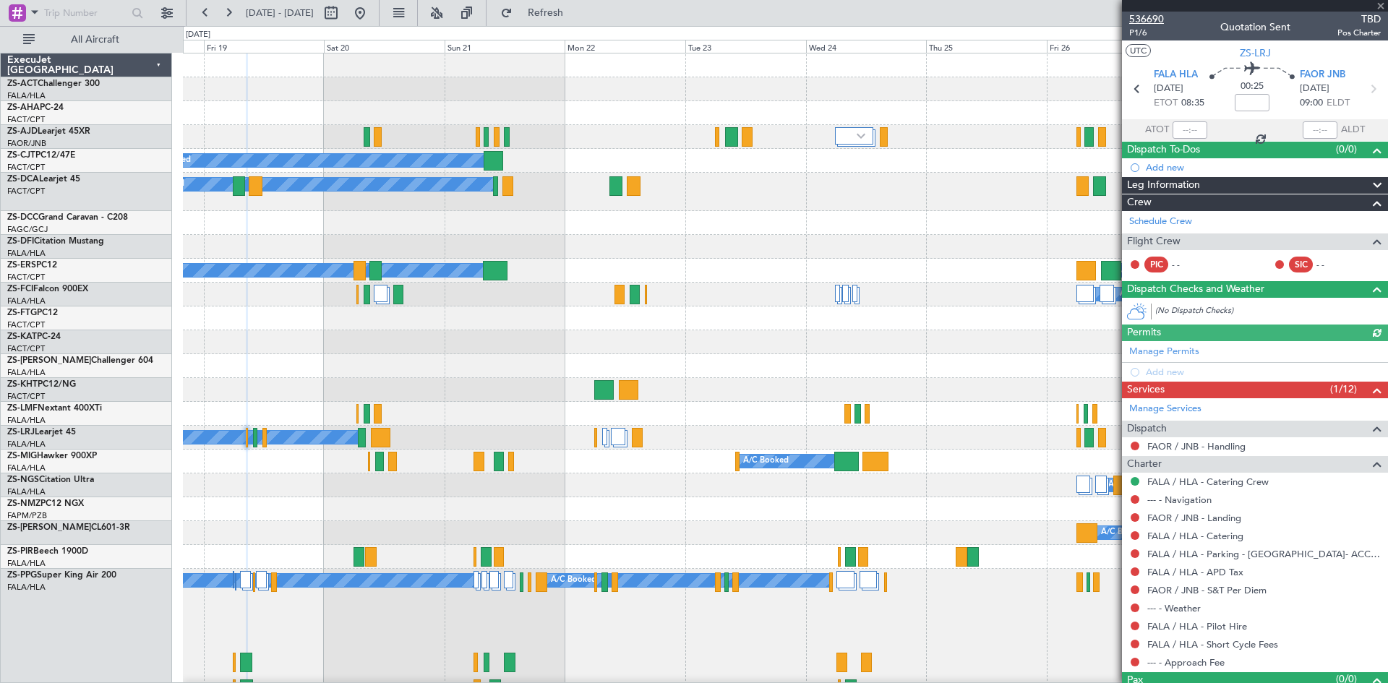
click at [1154, 21] on span "536690" at bounding box center [1146, 19] width 35 height 15
